Goal: Check status

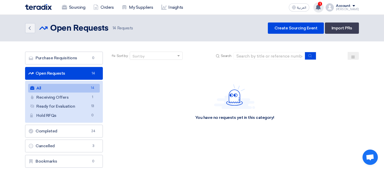
click at [321, 5] on use at bounding box center [317, 7] width 5 height 6
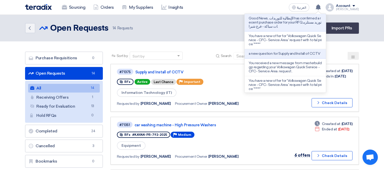
click at [216, 5] on div "Sourcing Orders My Suppliers Insights" at bounding box center [125, 7] width 200 height 11
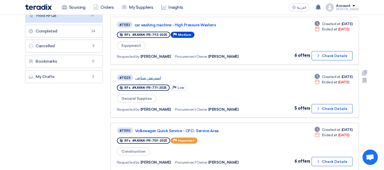
scroll to position [114, 0]
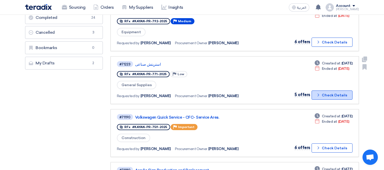
click at [333, 91] on button "Check details Check Details" at bounding box center [331, 95] width 41 height 9
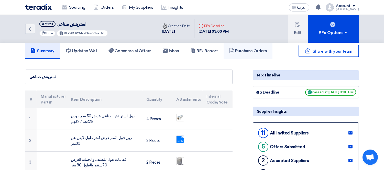
click at [241, 47] on link "Purchase Orders" at bounding box center [247, 51] width 49 height 16
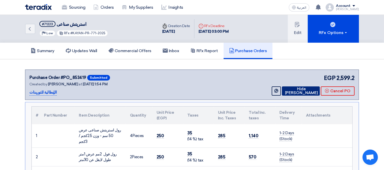
click at [297, 88] on button "Hide [PERSON_NAME]" at bounding box center [301, 90] width 38 height 9
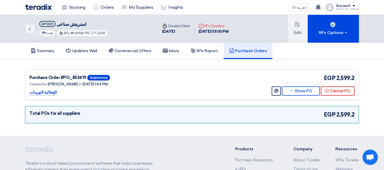
click at [38, 6] on img at bounding box center [38, 7] width 27 height 6
